Goal: Task Accomplishment & Management: Manage account settings

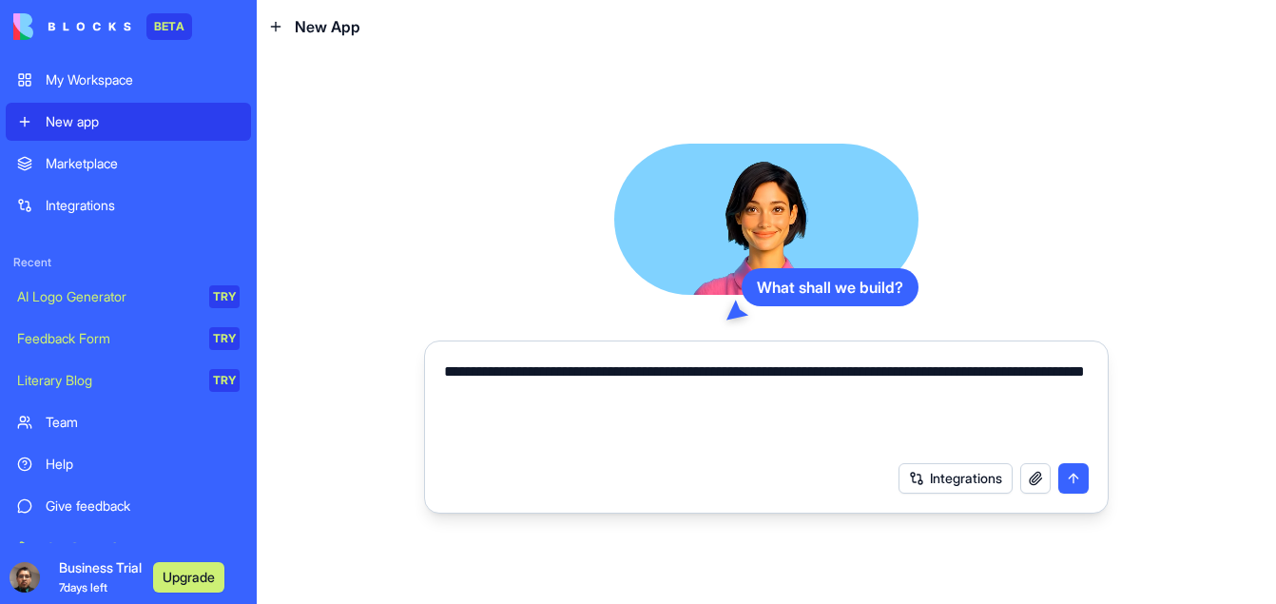
click at [657, 398] on textarea "**********" at bounding box center [766, 405] width 645 height 91
type textarea "**********"
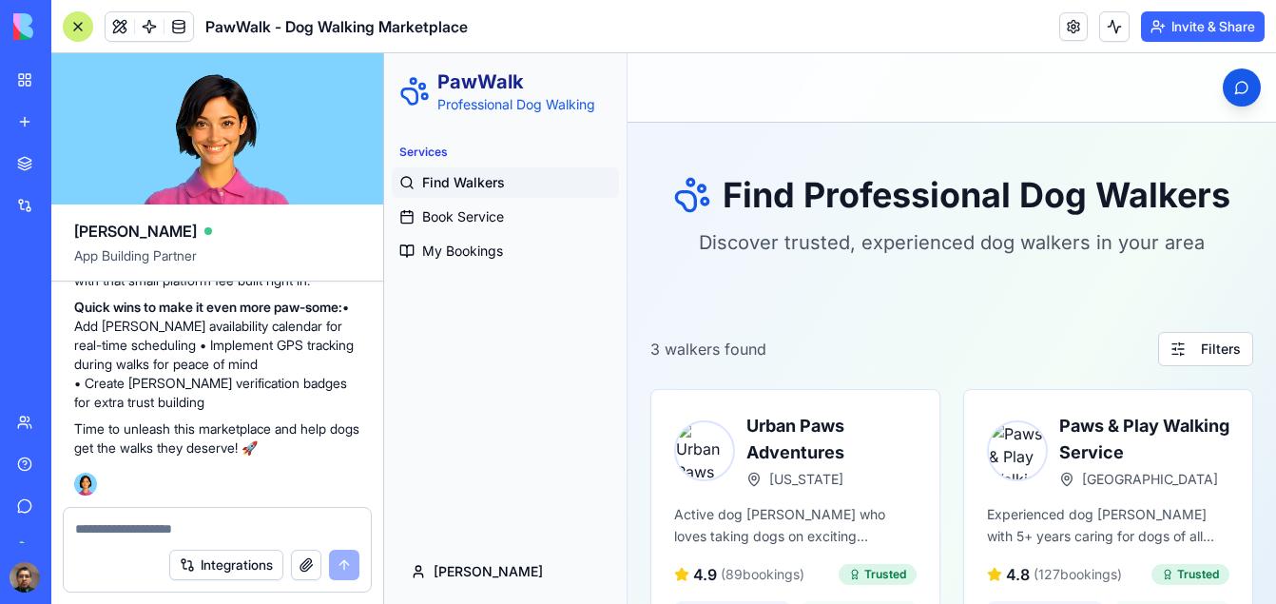
click at [450, 182] on span "Find Walkers" at bounding box center [463, 182] width 83 height 19
click at [463, 215] on span "Book Service" at bounding box center [463, 216] width 82 height 19
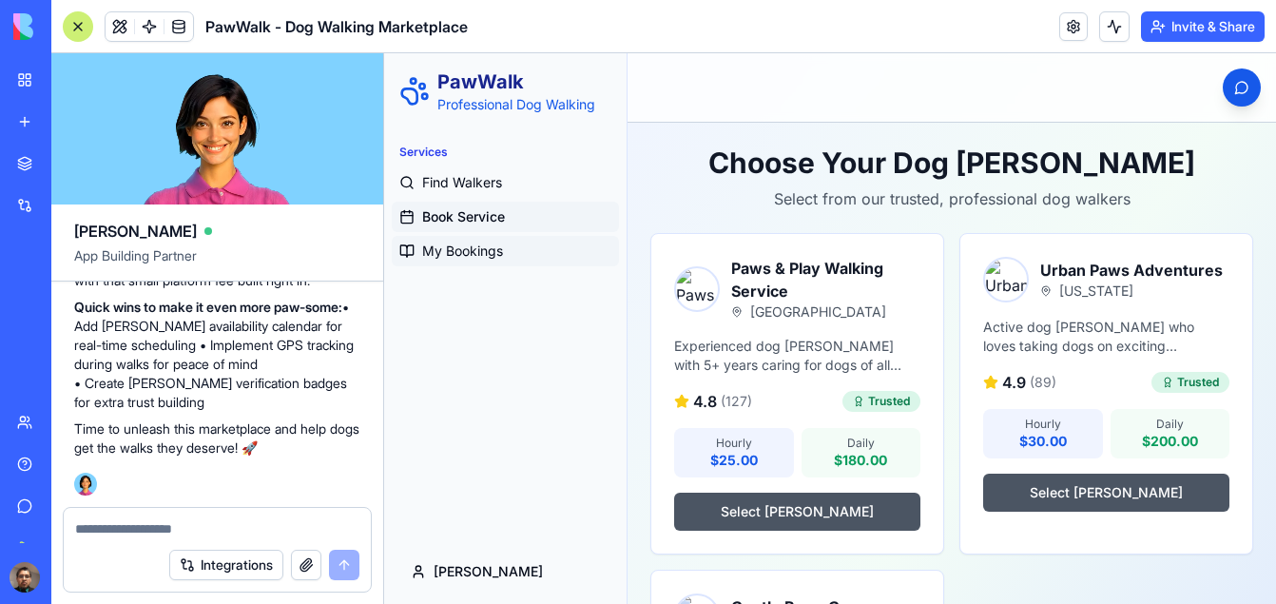
click at [460, 251] on span "My Bookings" at bounding box center [462, 251] width 81 height 19
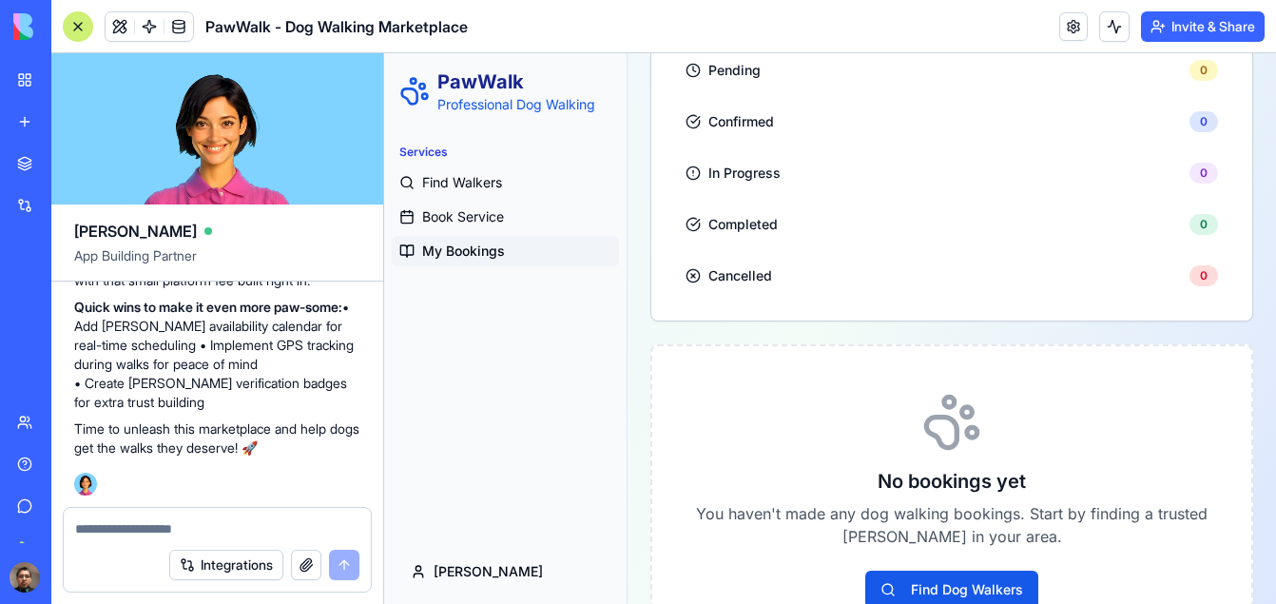
scroll to position [654, 0]
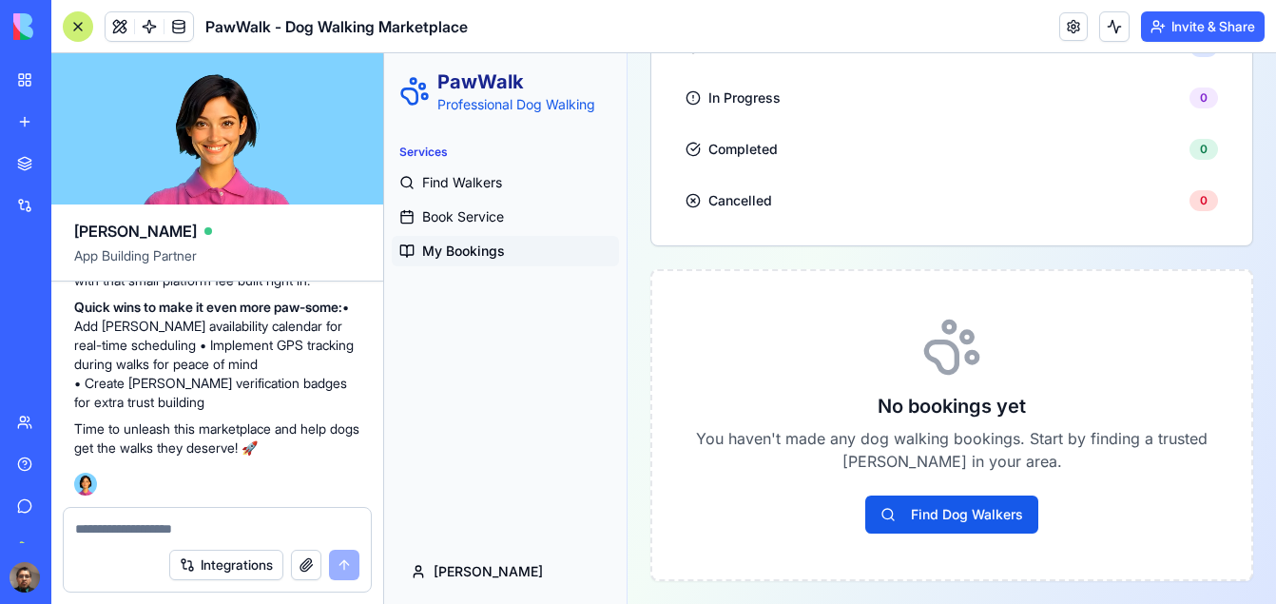
drag, startPoint x: 1265, startPoint y: 164, endPoint x: 1386, endPoint y: 518, distance: 374.7
click at [930, 515] on button "Find Dog Walkers" at bounding box center [951, 514] width 173 height 38
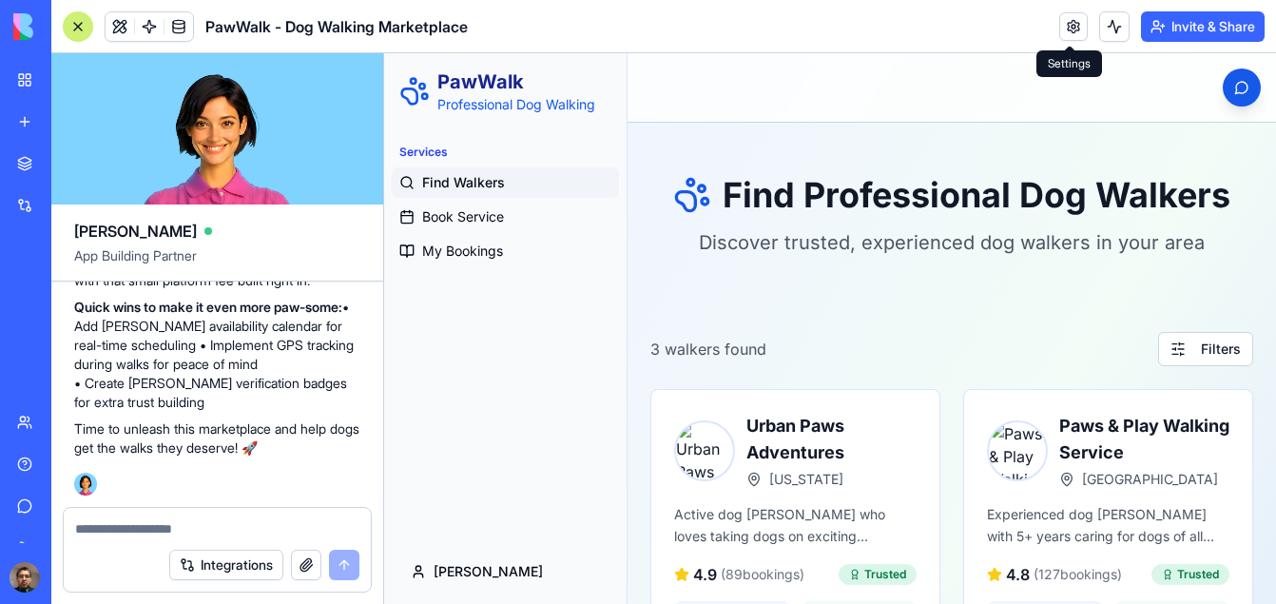
click at [1068, 22] on link at bounding box center [1073, 26] width 29 height 29
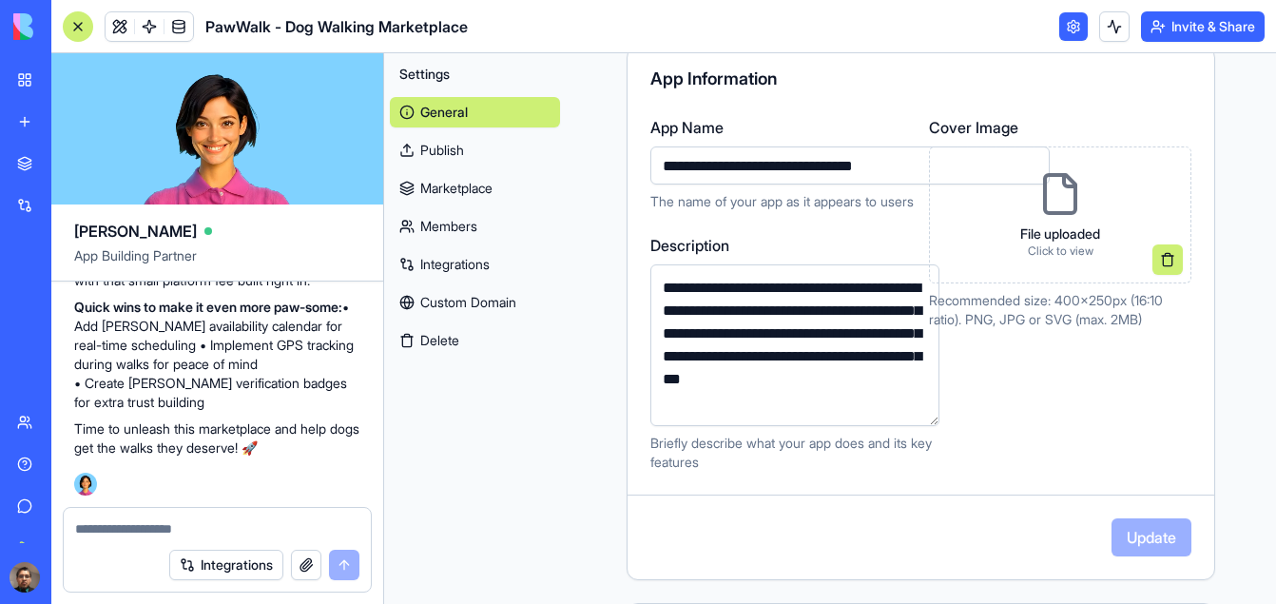
scroll to position [210, 0]
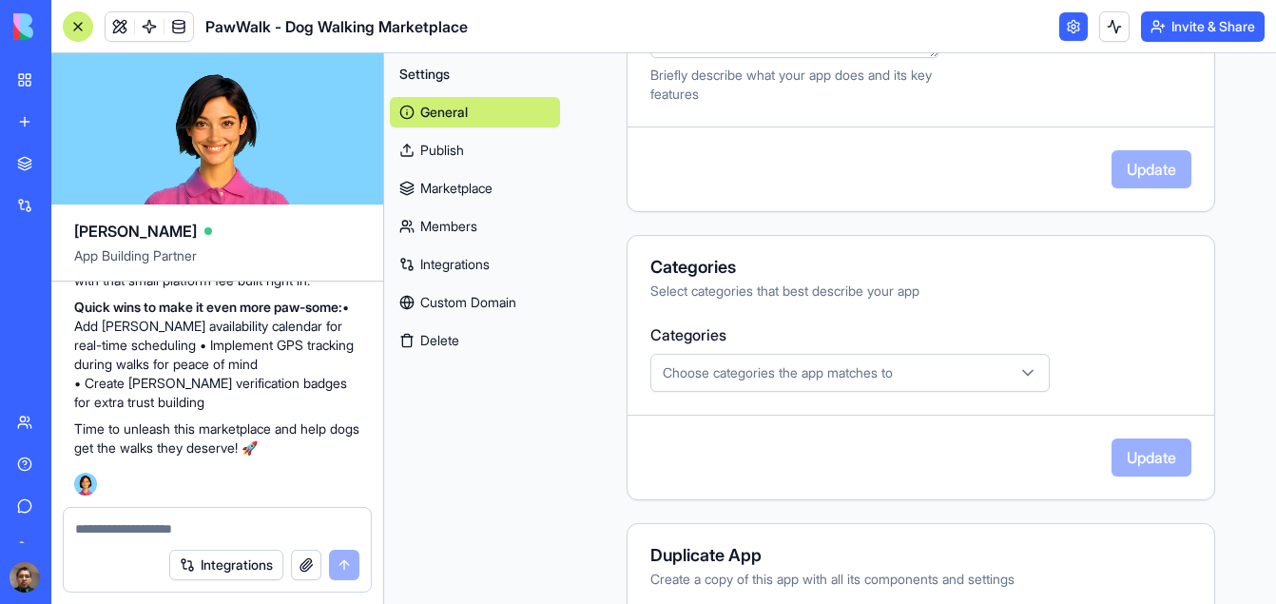
click at [1225, 168] on div "**********" at bounding box center [921, 112] width 710 height 1214
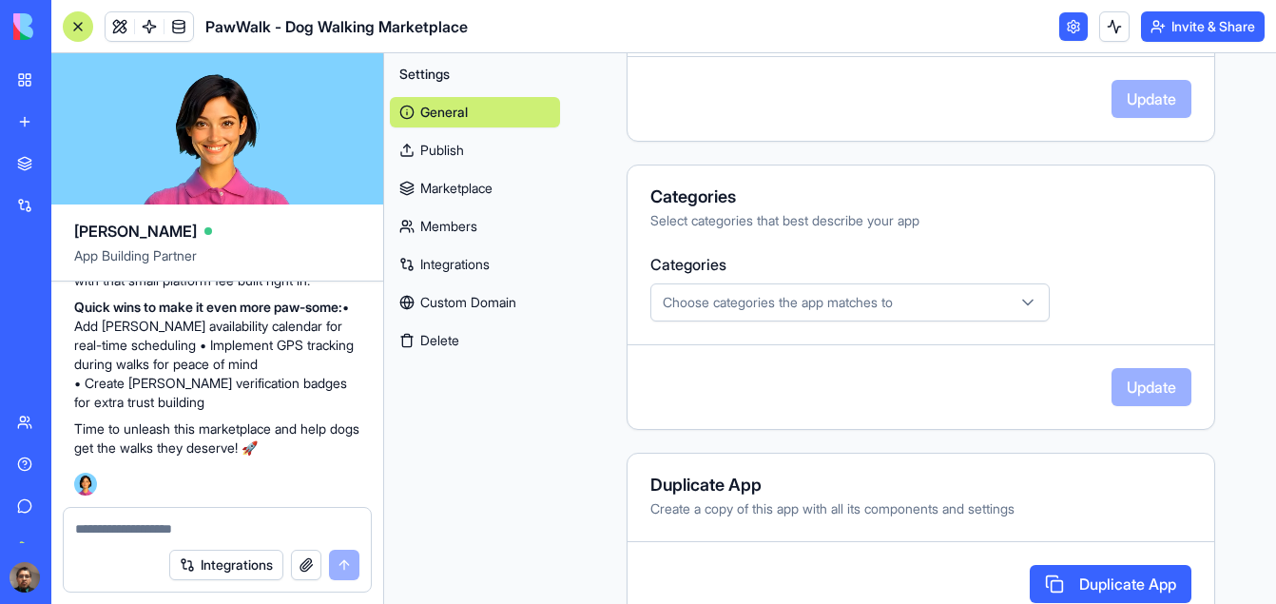
scroll to position [621, 0]
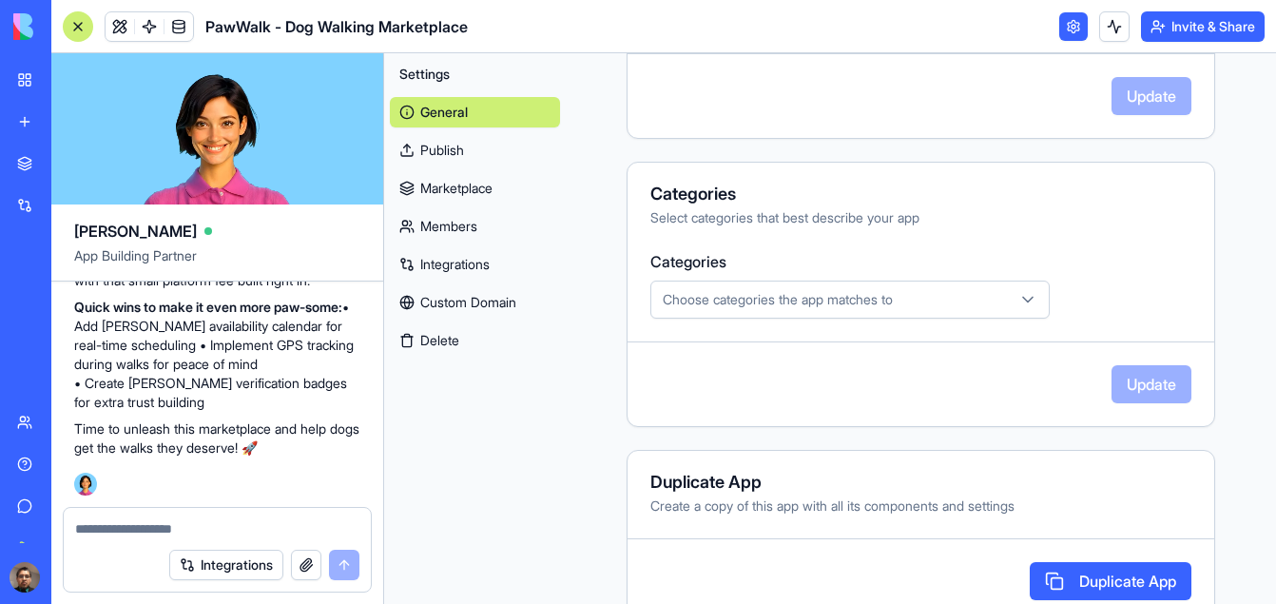
click at [915, 296] on div "Choose categories the app matches to" at bounding box center [850, 299] width 390 height 19
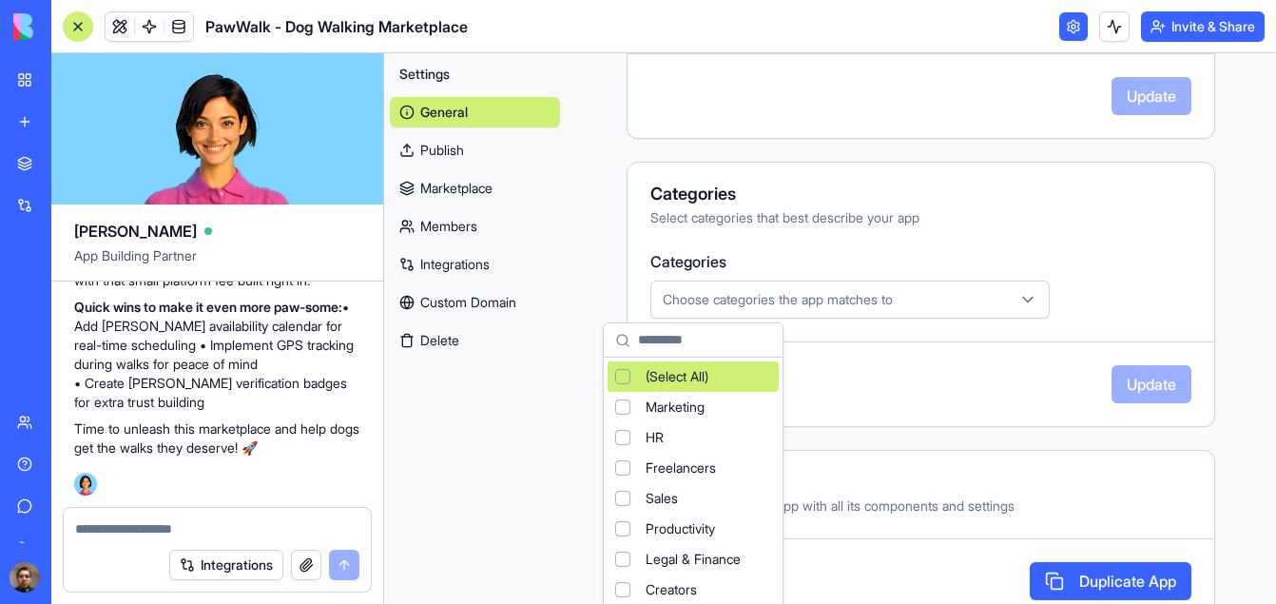
click at [1227, 286] on html "BETA My Workspace New app Marketplace Integrations Recent New App AI Logo Gener…" at bounding box center [638, 302] width 1276 height 604
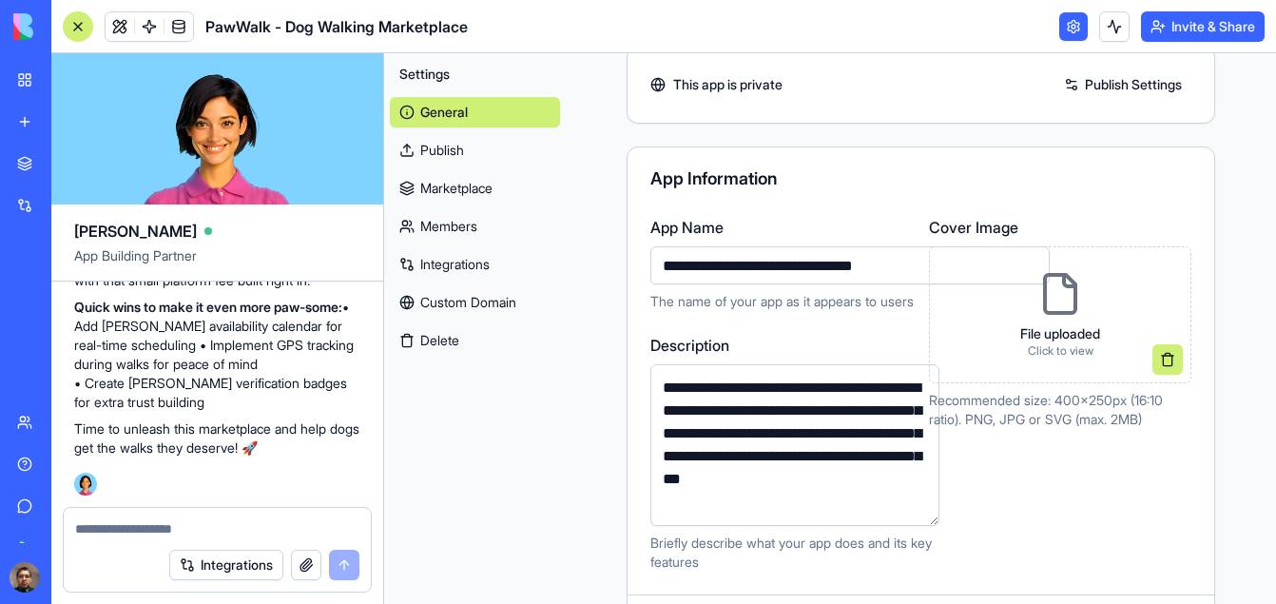
scroll to position [0, 0]
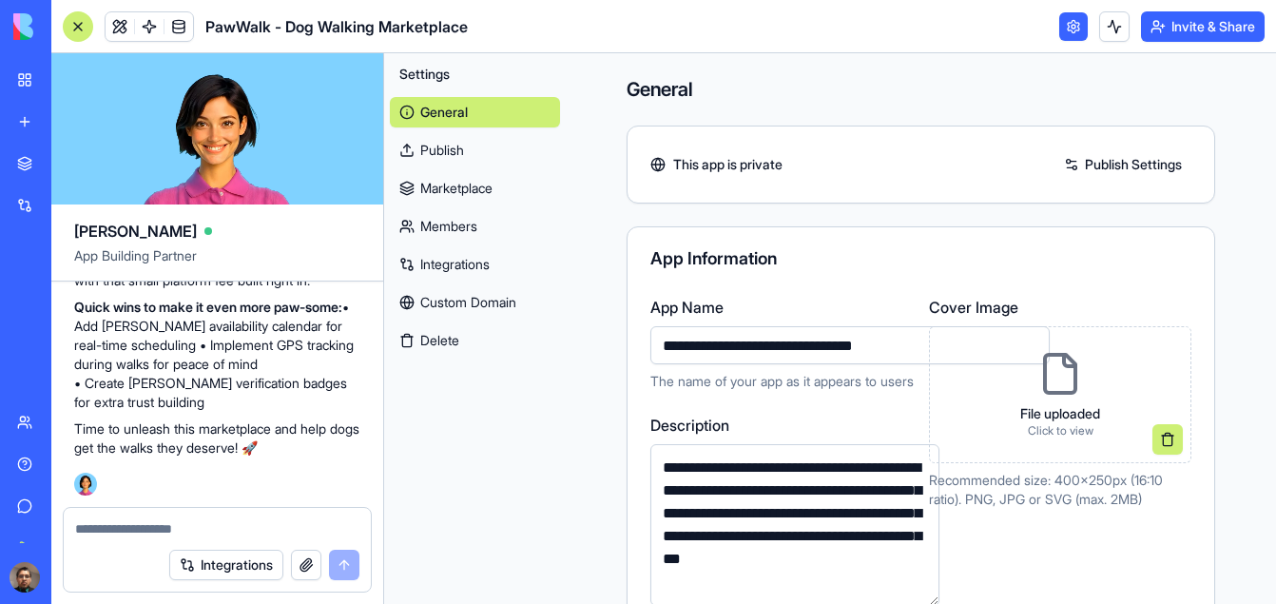
click at [456, 146] on link "Publish" at bounding box center [475, 150] width 170 height 30
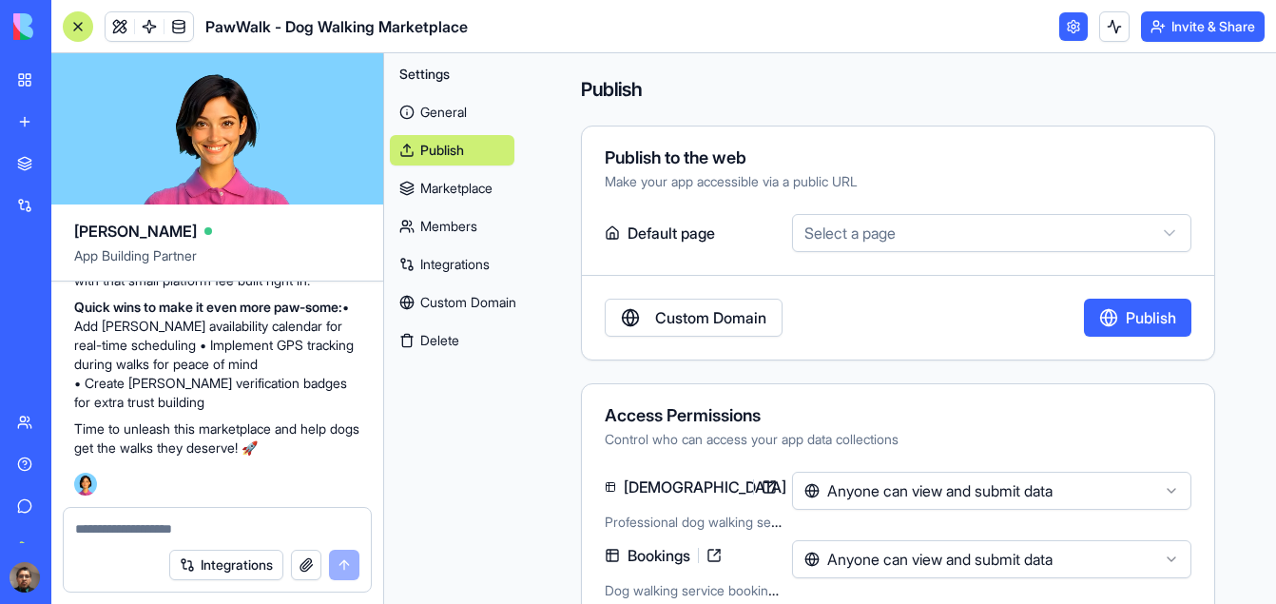
click at [899, 234] on html "BETA My Workspace New app Marketplace Integrations Recent New App AI Logo Gener…" at bounding box center [638, 302] width 1276 height 604
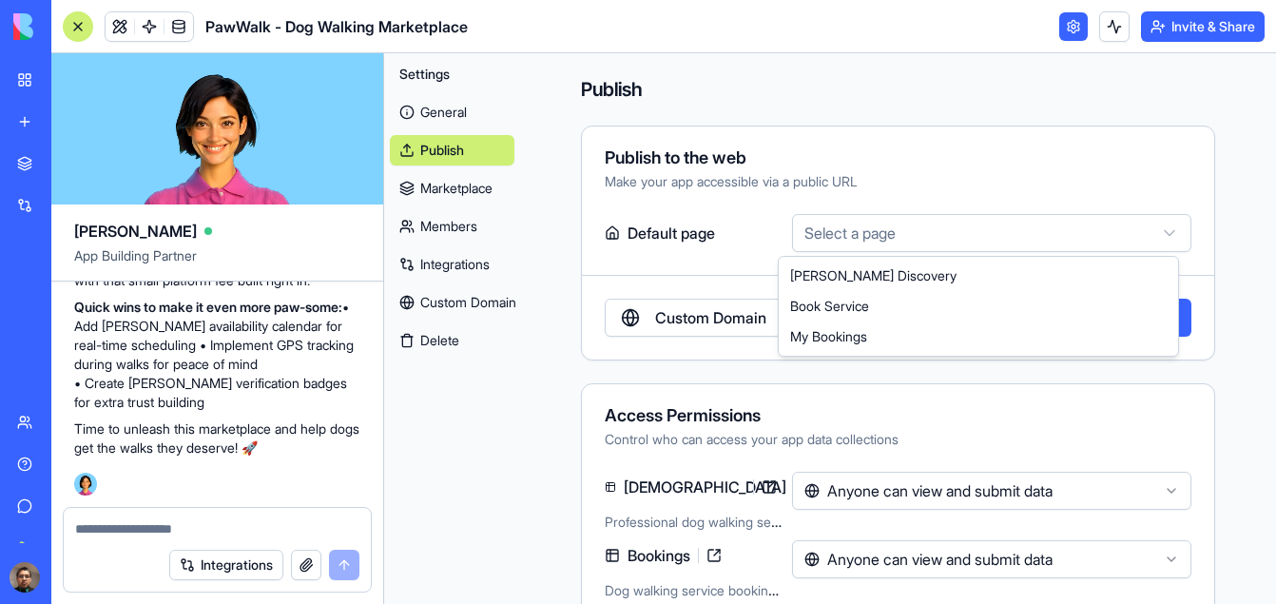
click at [1234, 195] on html "BETA My Workspace New app Marketplace Integrations Recent New App AI Logo Gener…" at bounding box center [638, 302] width 1276 height 604
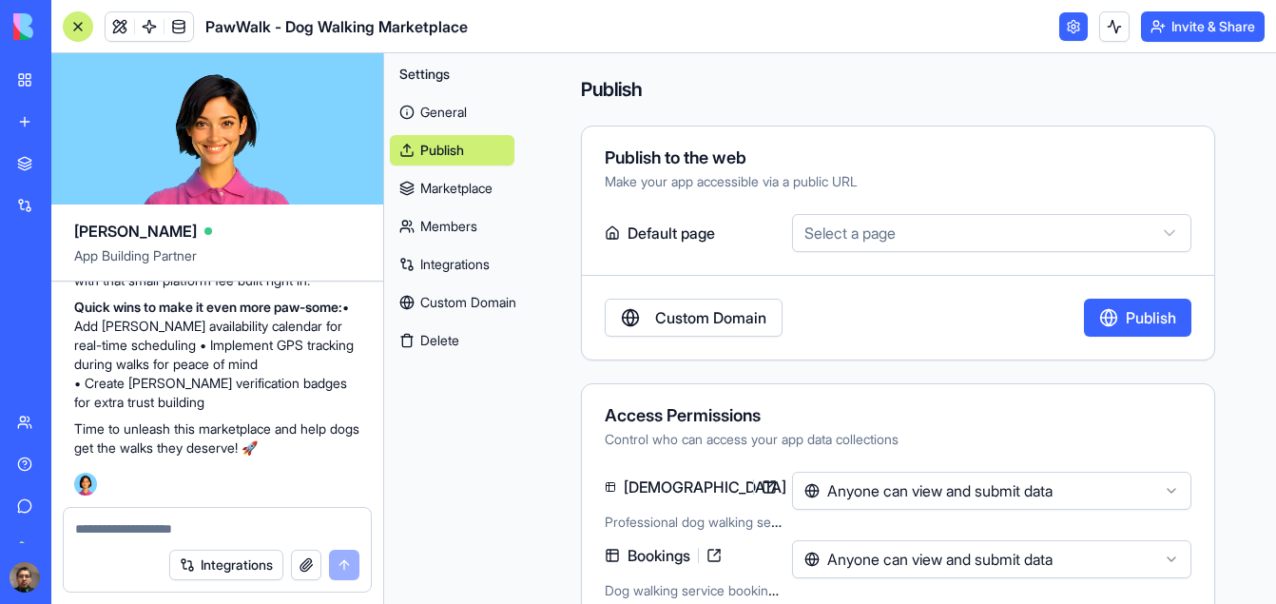
click at [946, 231] on html "BETA My Workspace New app Marketplace Integrations Recent New App AI Logo Gener…" at bounding box center [638, 302] width 1276 height 604
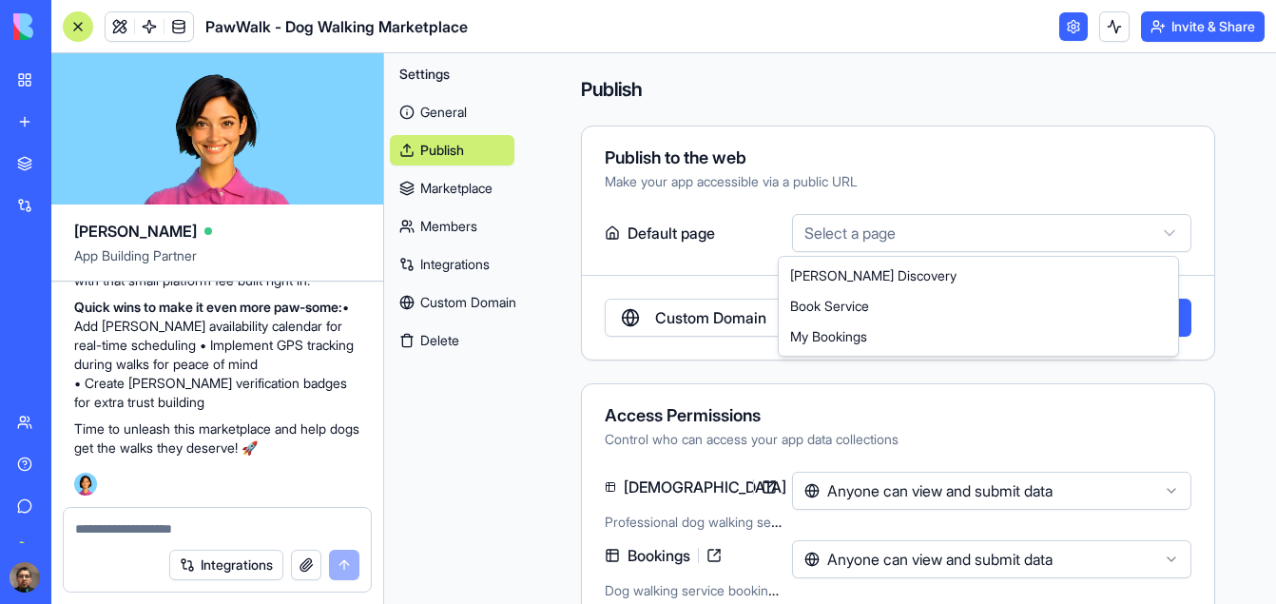
select select "**********"
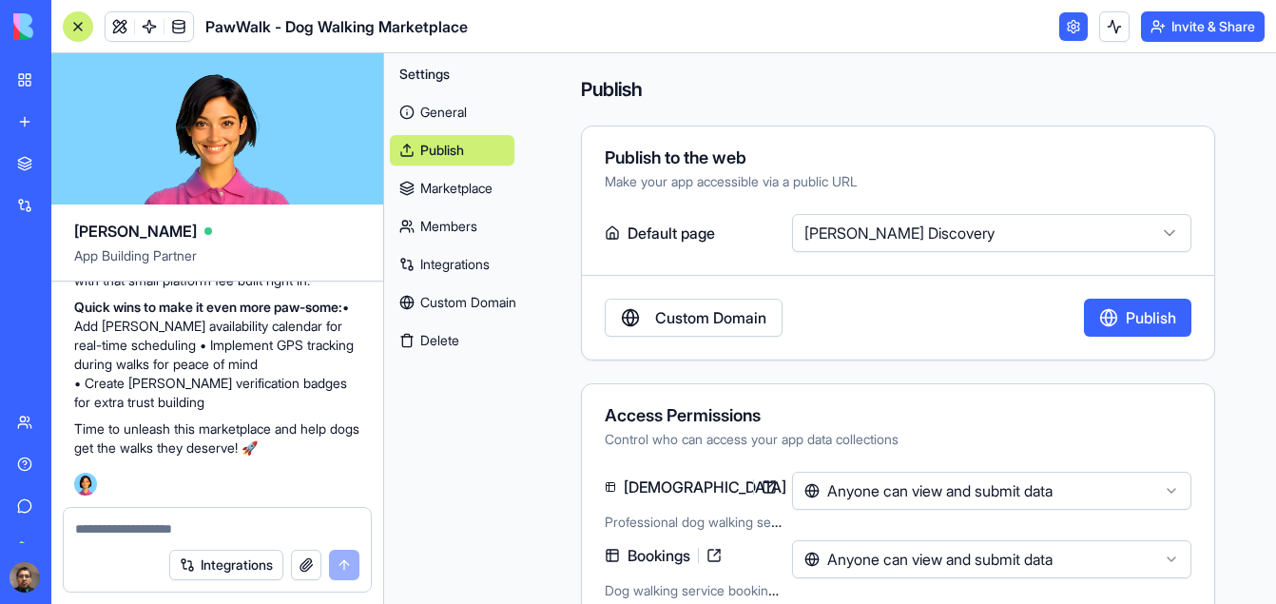
click at [693, 310] on link "Custom Domain" at bounding box center [694, 318] width 178 height 38
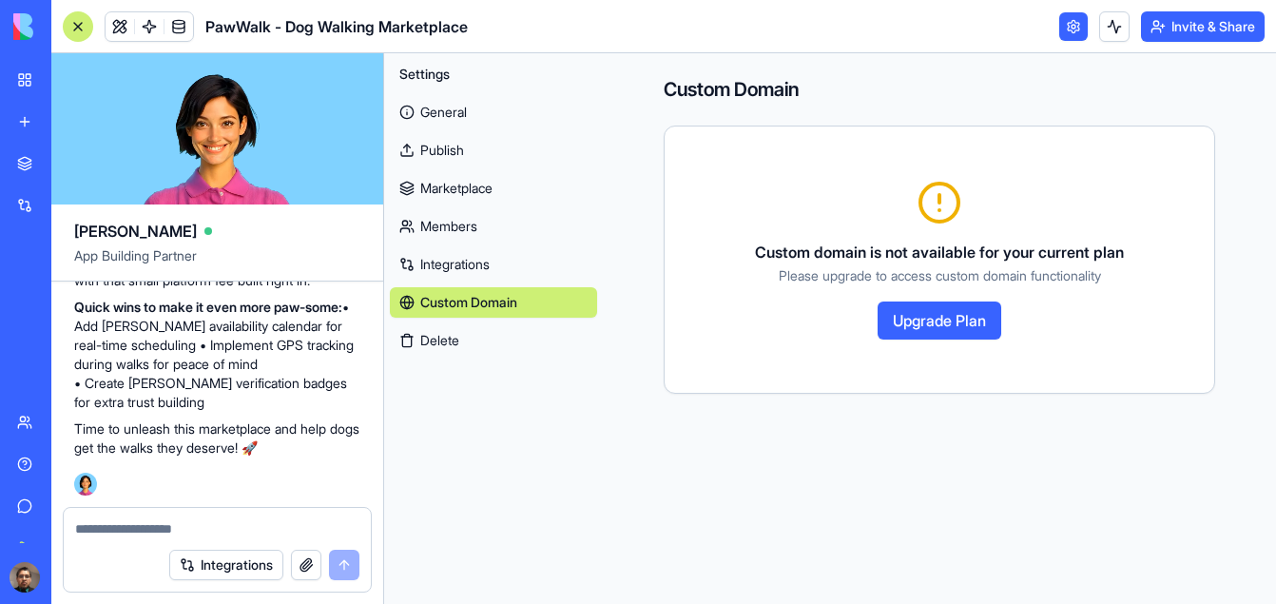
click at [951, 321] on button "Upgrade Plan" at bounding box center [940, 320] width 124 height 38
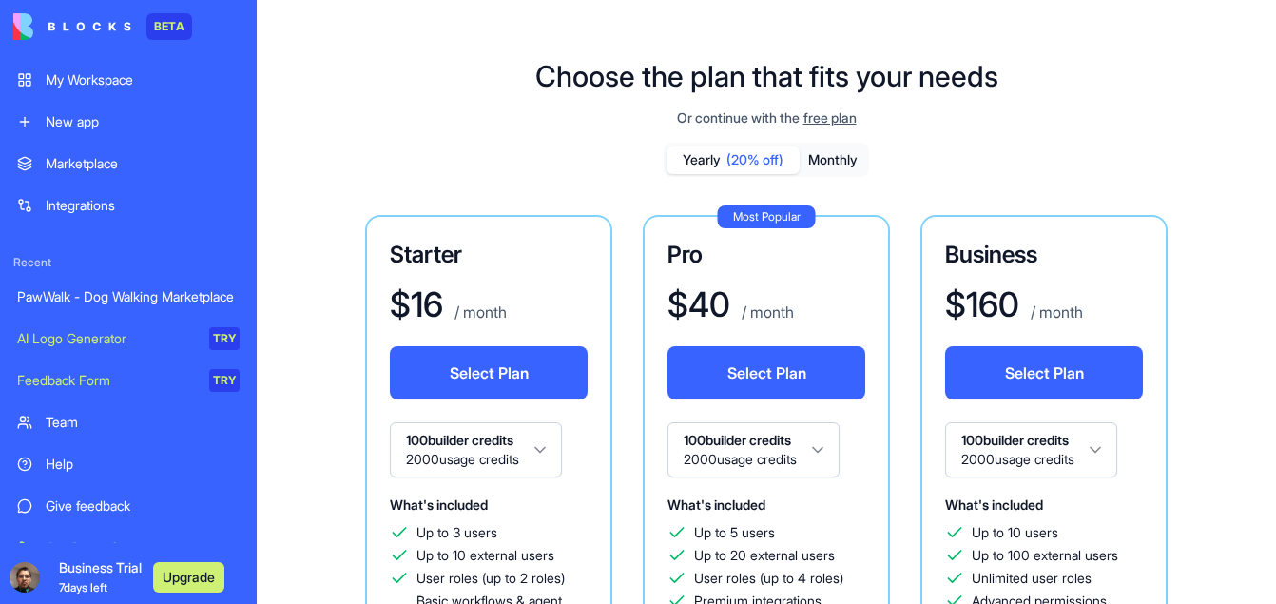
click at [1179, 121] on div "Choose the plan that fits your needs Or continue with the free plan Yearly (20%…" at bounding box center [767, 553] width 1020 height 1048
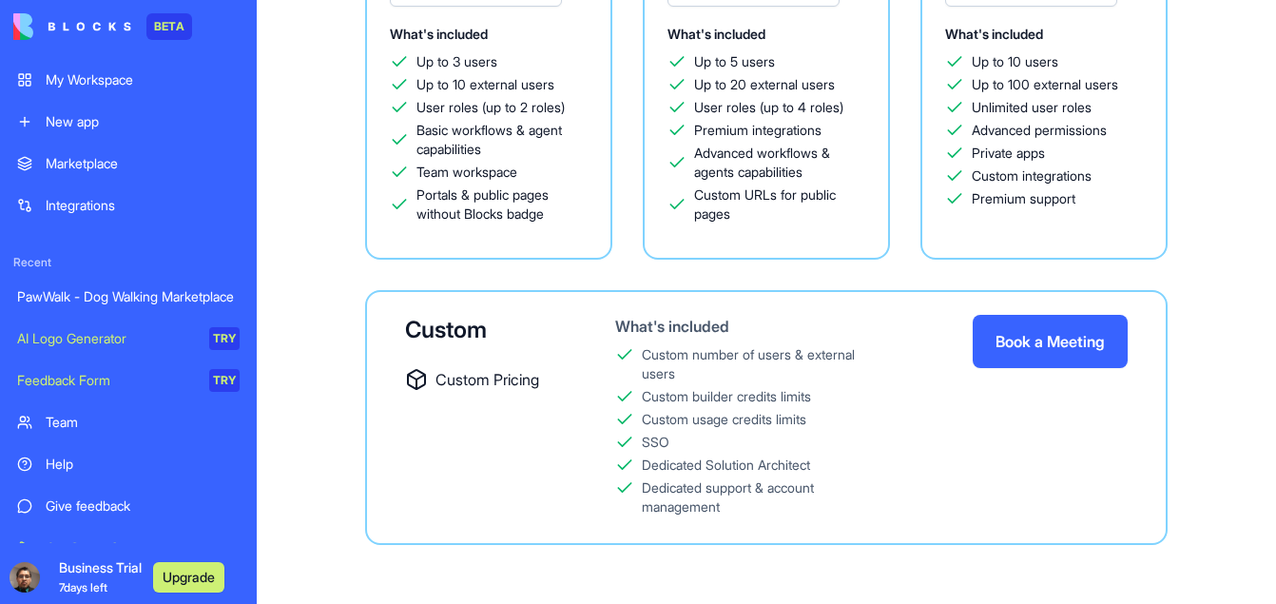
scroll to position [473, 0]
click at [102, 204] on div "Integrations" at bounding box center [143, 205] width 194 height 19
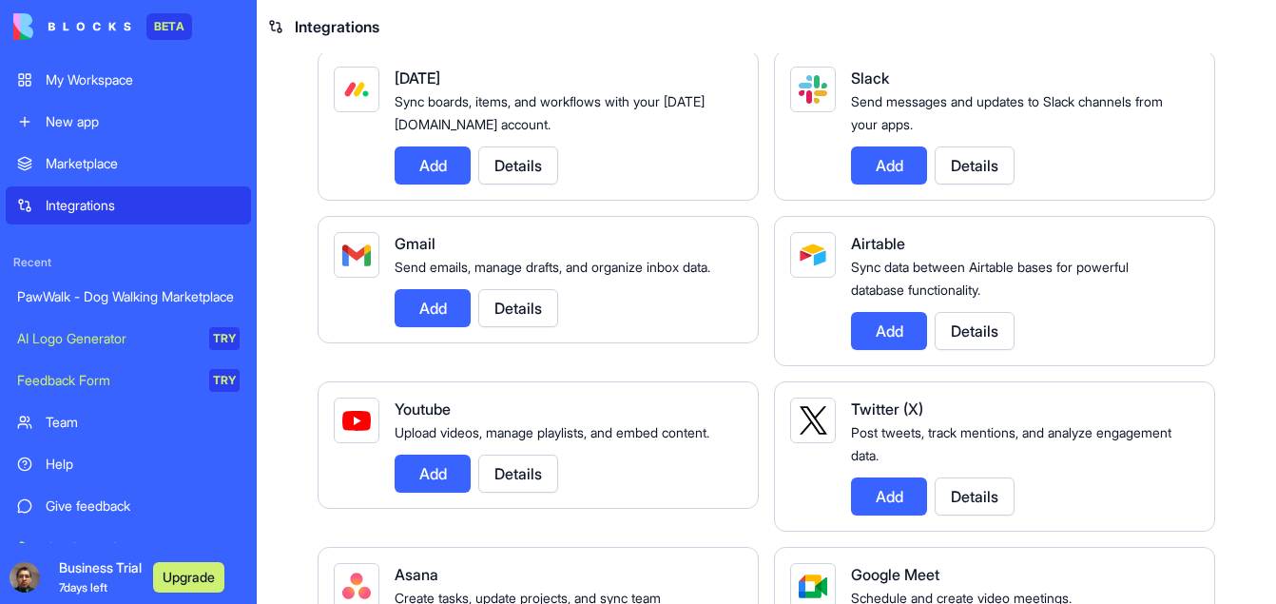
scroll to position [185, 0]
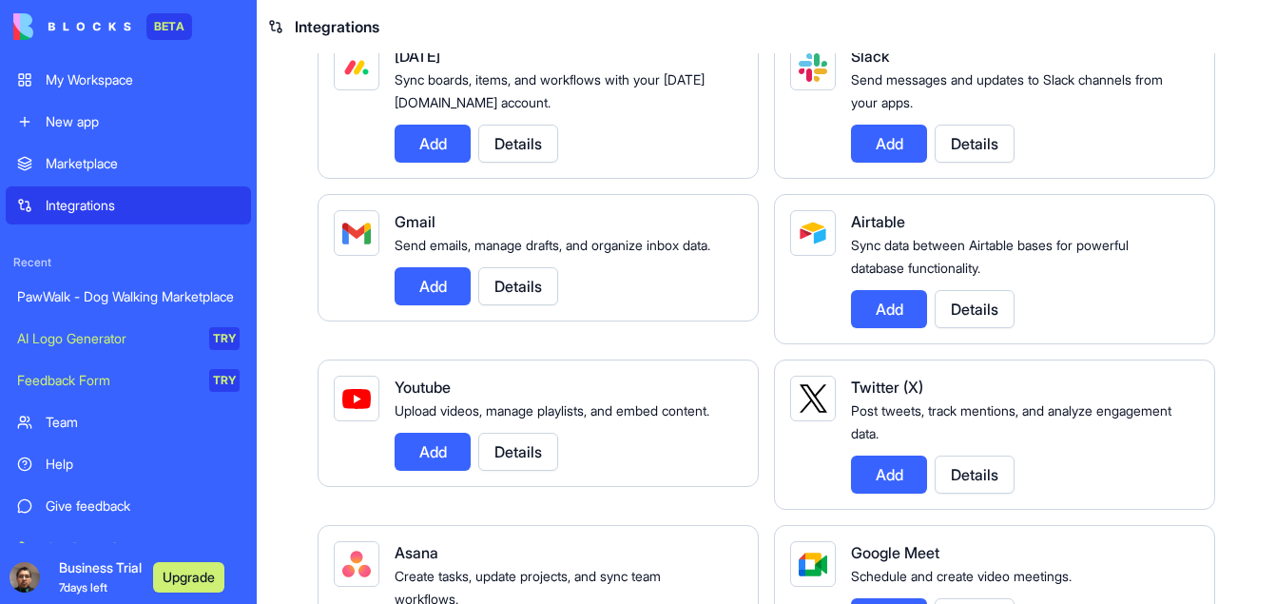
click at [97, 160] on div "Marketplace" at bounding box center [143, 163] width 194 height 19
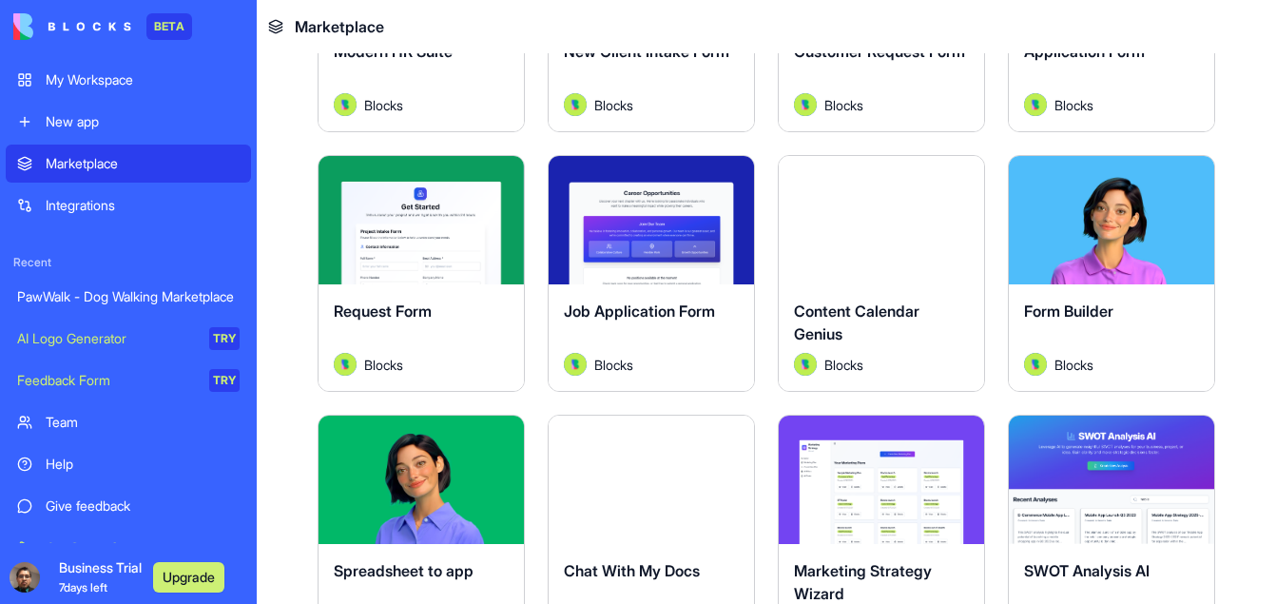
scroll to position [2122, 0]
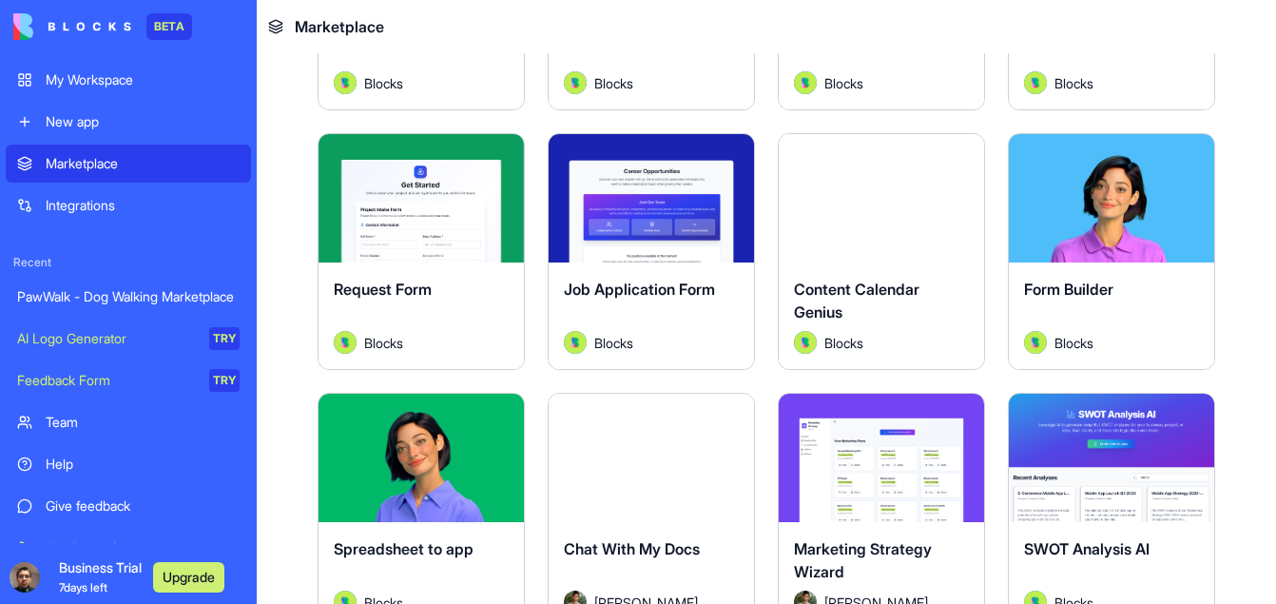
click at [68, 289] on div "PawWalk - Dog Walking Marketplace" at bounding box center [128, 296] width 223 height 19
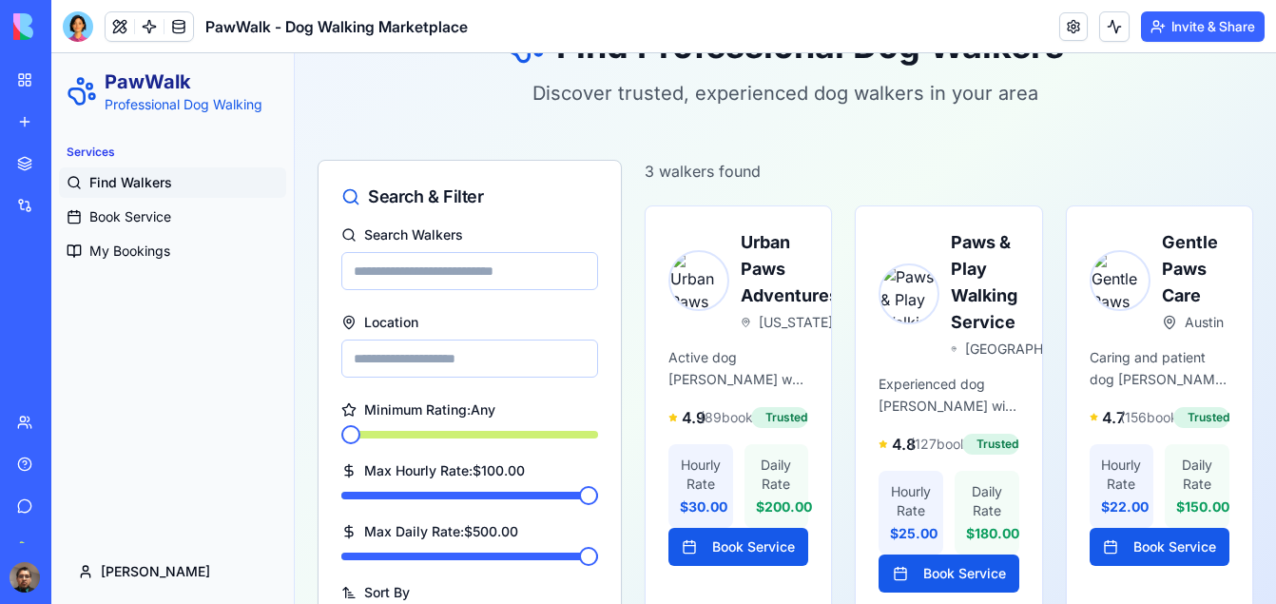
scroll to position [240, 0]
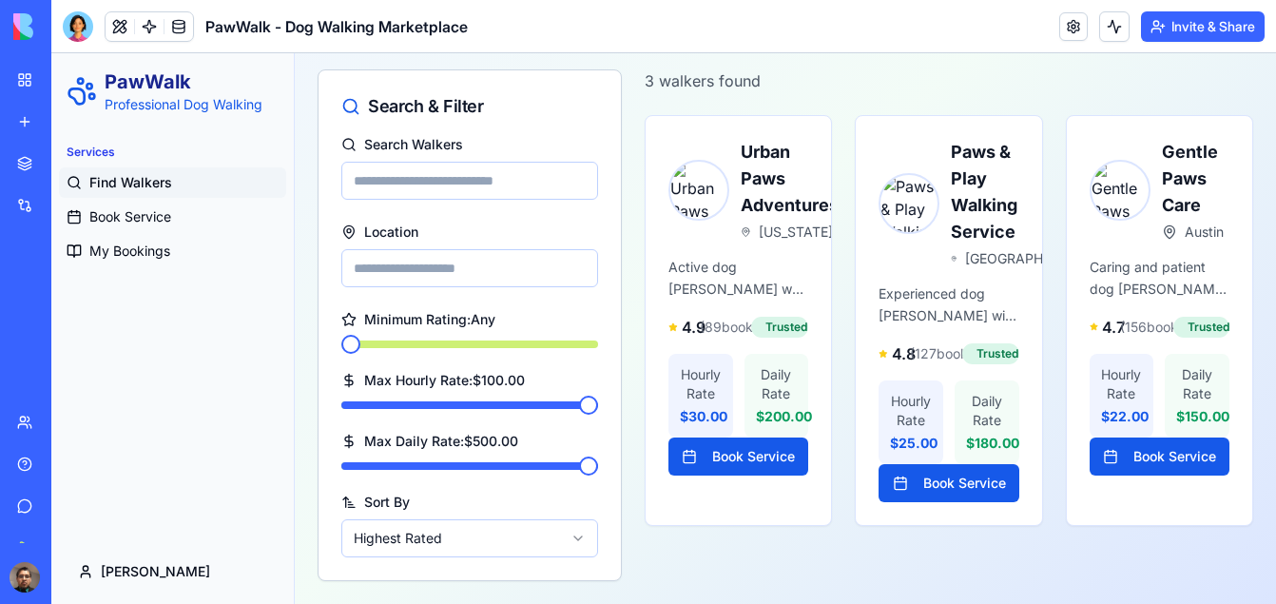
drag, startPoint x: 1271, startPoint y: 222, endPoint x: 1327, endPoint y: 555, distance: 338.5
click at [1170, 26] on button "Invite & Share" at bounding box center [1203, 26] width 124 height 30
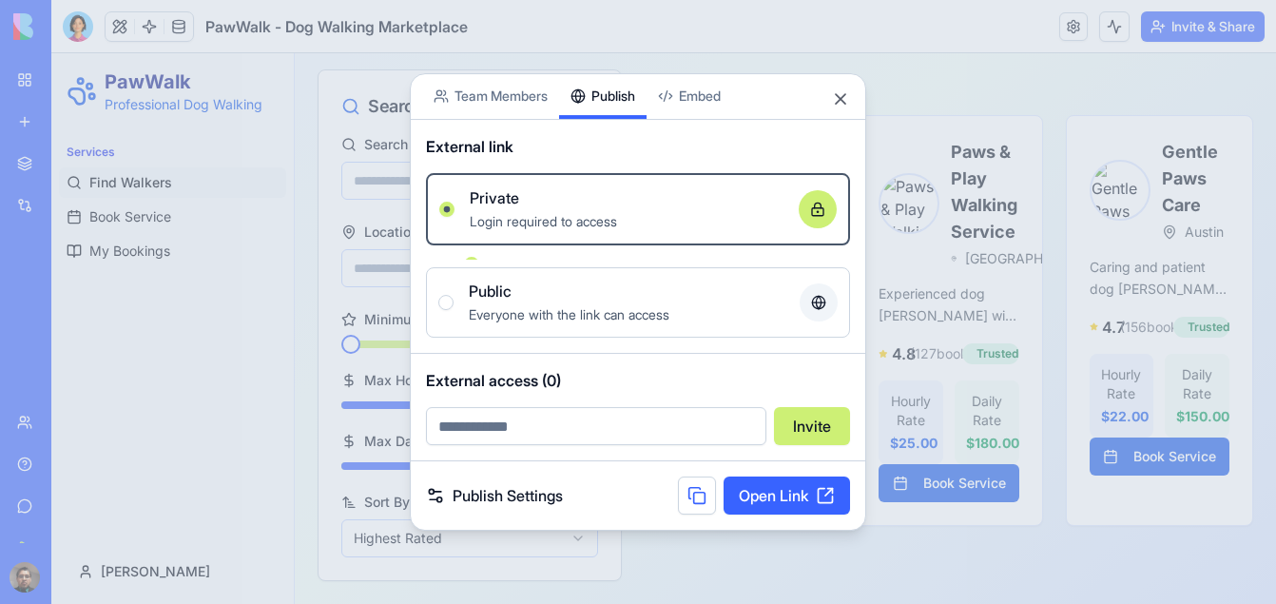
click at [611, 126] on div "Share App Team Members Publish Embed External link Private Login required to ac…" at bounding box center [638, 302] width 457 height 458
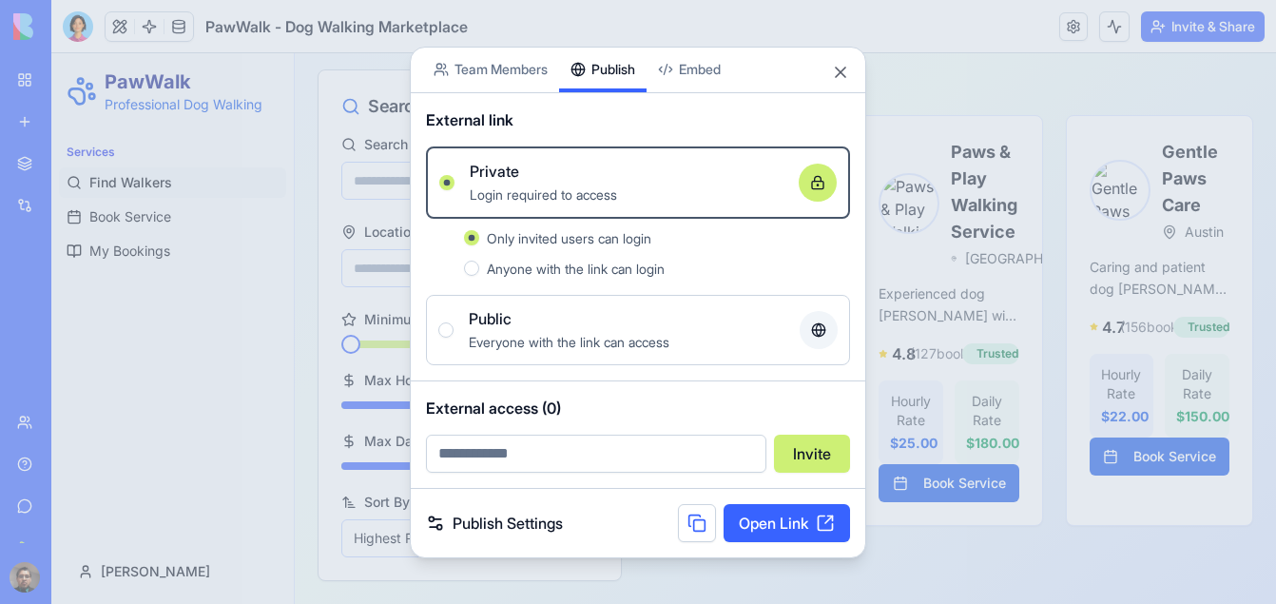
click at [560, 315] on div "Public" at bounding box center [627, 318] width 316 height 23
click at [454, 322] on button "Public Everyone with the link can access" at bounding box center [445, 329] width 15 height 15
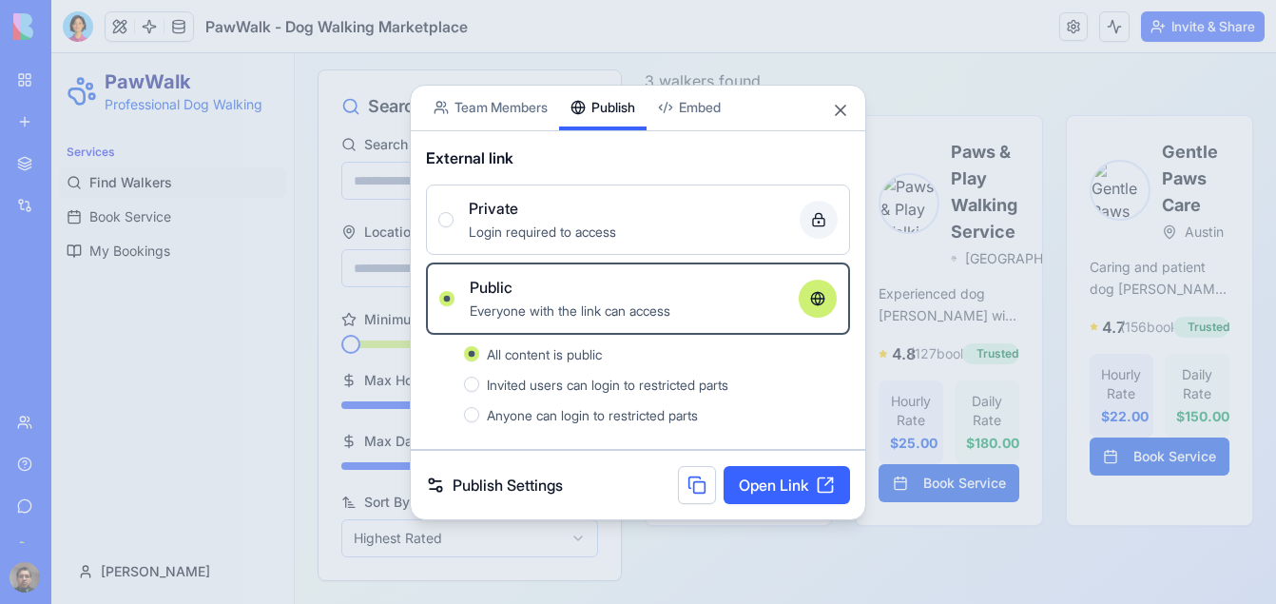
click at [752, 483] on link "Open Link" at bounding box center [787, 485] width 126 height 38
click at [751, 479] on link "Open Link" at bounding box center [787, 485] width 126 height 38
